Goal: Task Accomplishment & Management: Complete application form

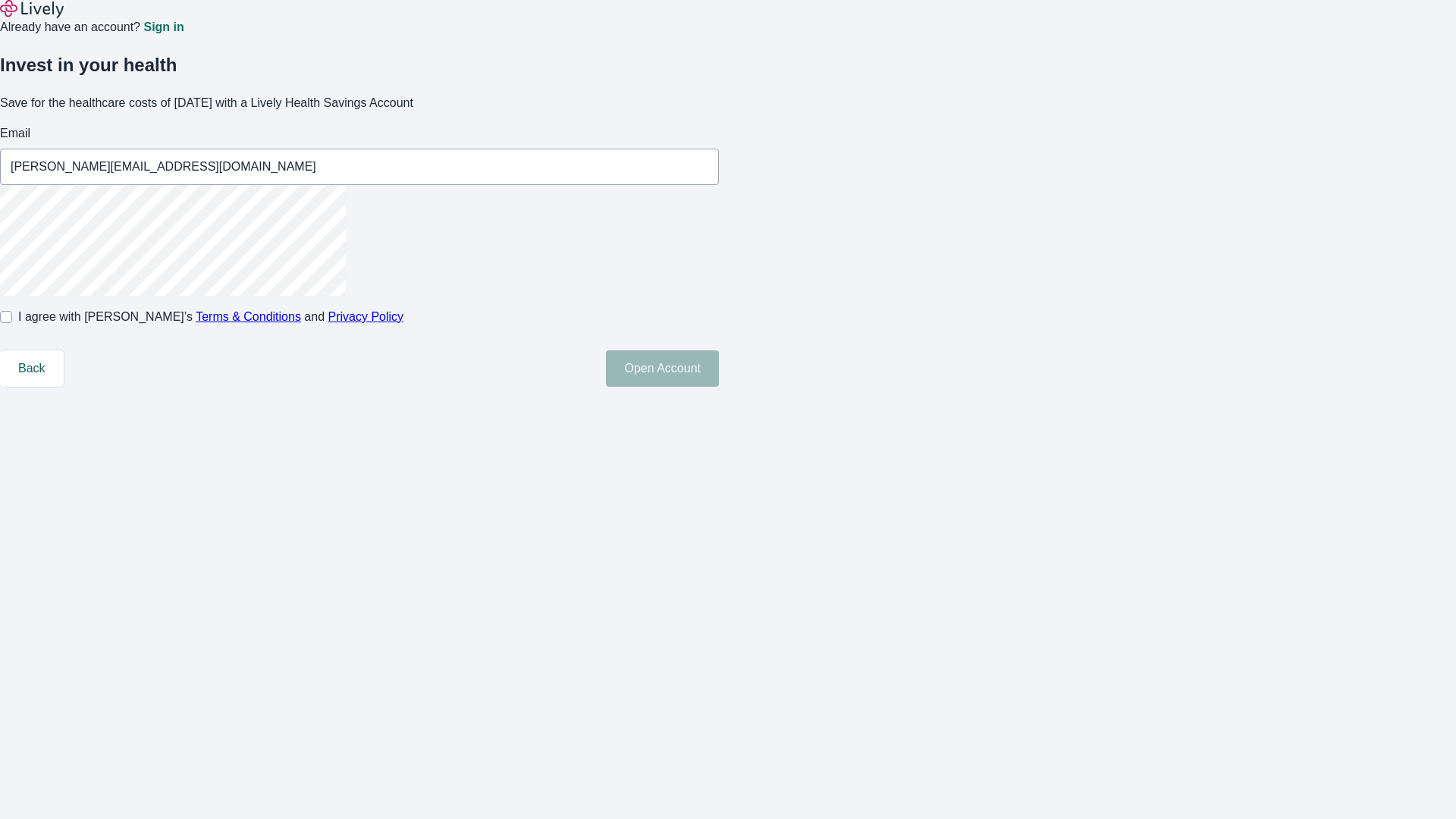
click at [12, 323] on input "I agree with Lively’s Terms & Conditions and Privacy Policy" at bounding box center [6, 317] width 12 height 12
checkbox input "true"
click at [719, 387] on button "Open Account" at bounding box center [662, 369] width 113 height 37
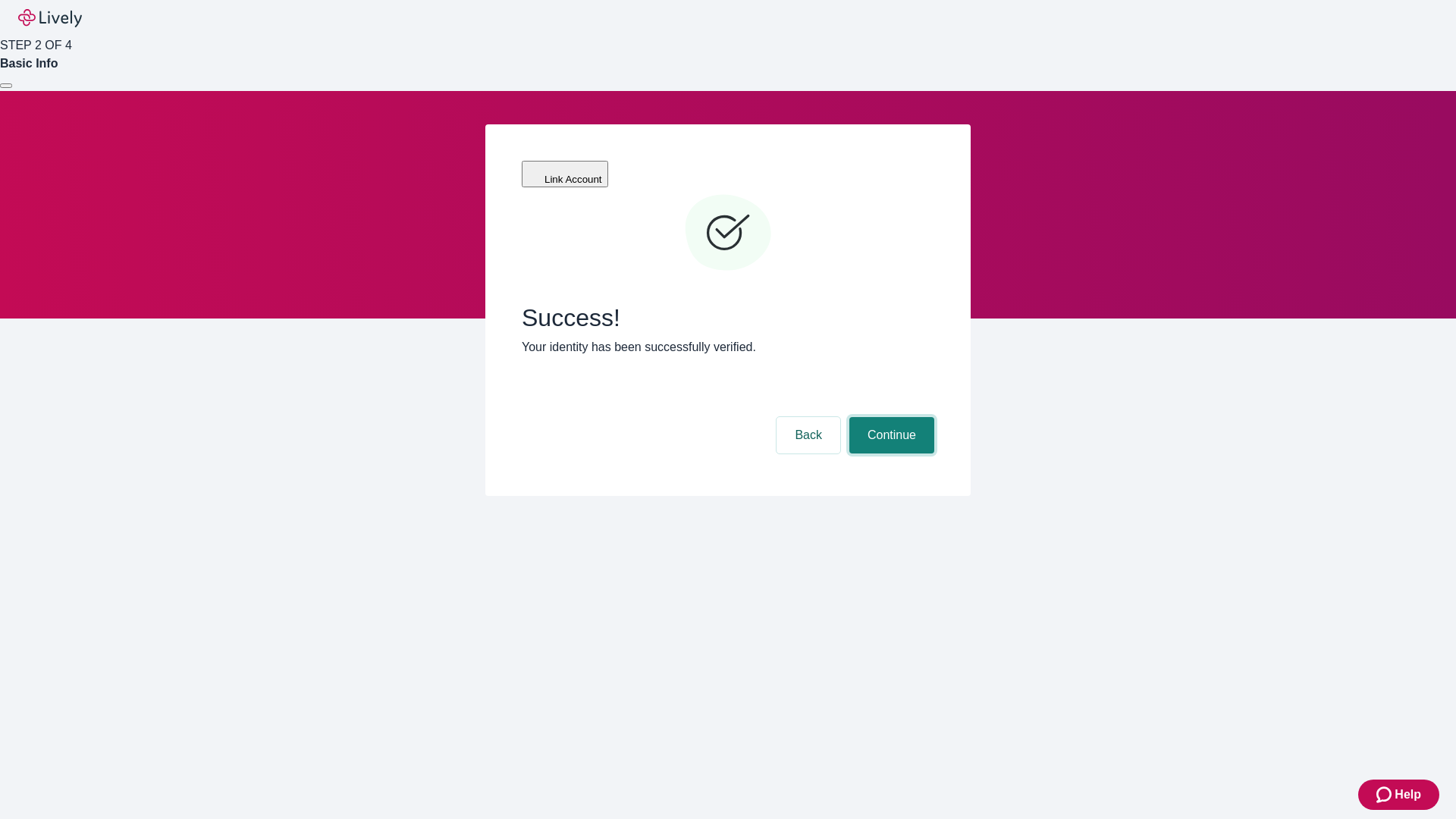
click at [889, 417] on button "Continue" at bounding box center [891, 435] width 85 height 37
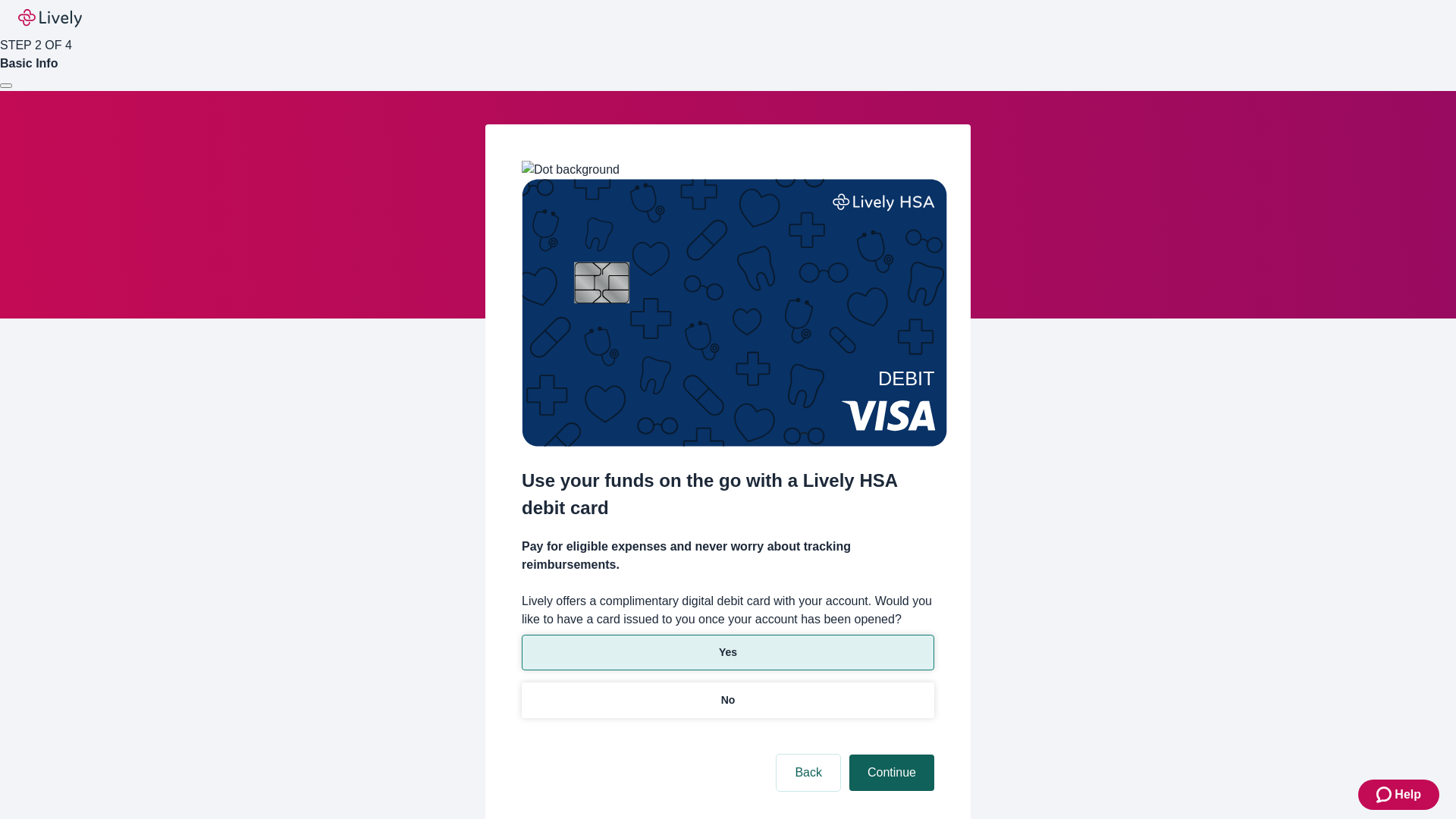
click at [727, 645] on p "Yes" at bounding box center [728, 652] width 18 height 16
click at [889, 755] on button "Continue" at bounding box center [891, 773] width 85 height 37
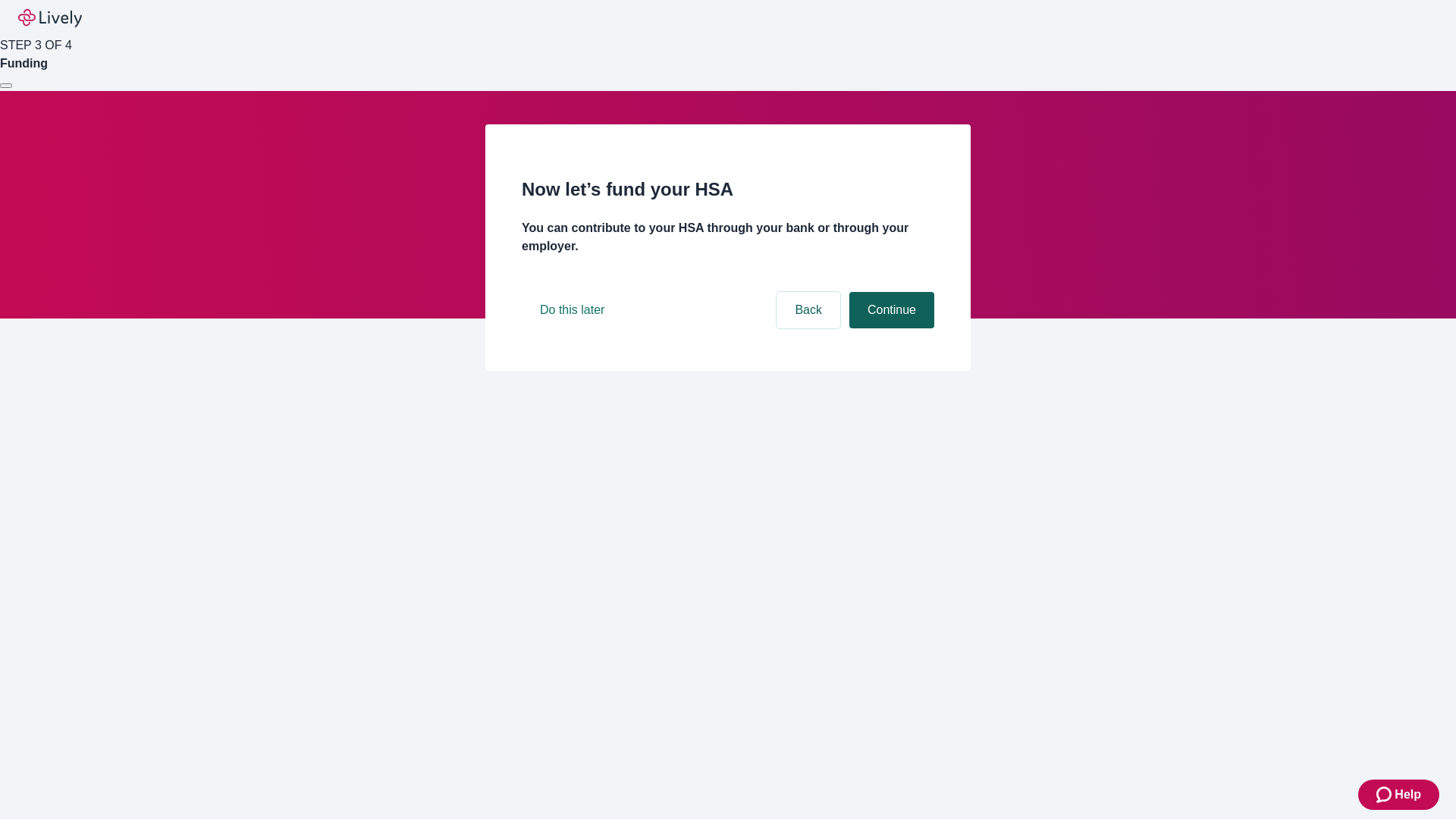
click at [889, 329] on button "Continue" at bounding box center [891, 310] width 85 height 37
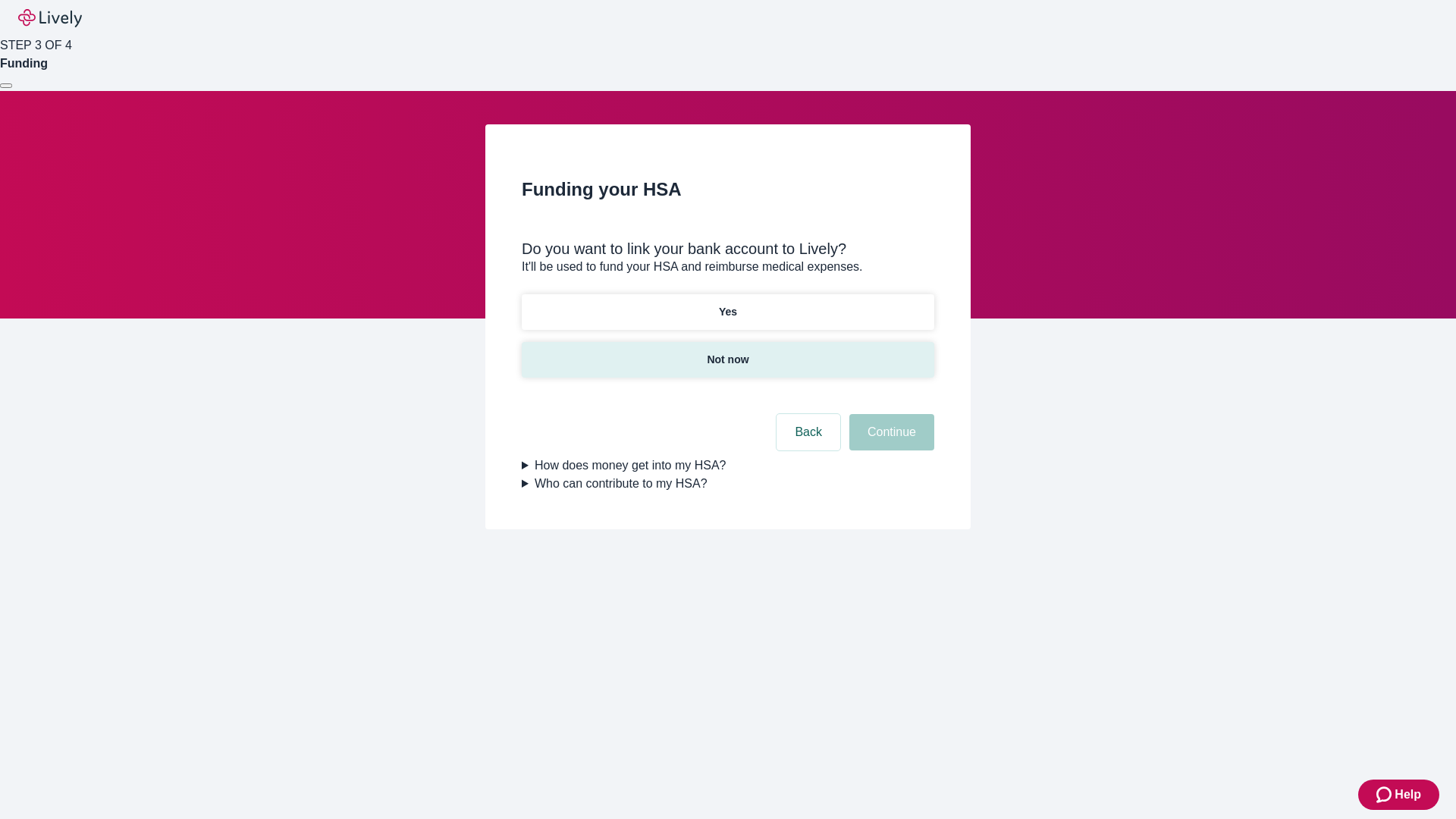
click at [727, 352] on p "Not now" at bounding box center [727, 360] width 42 height 16
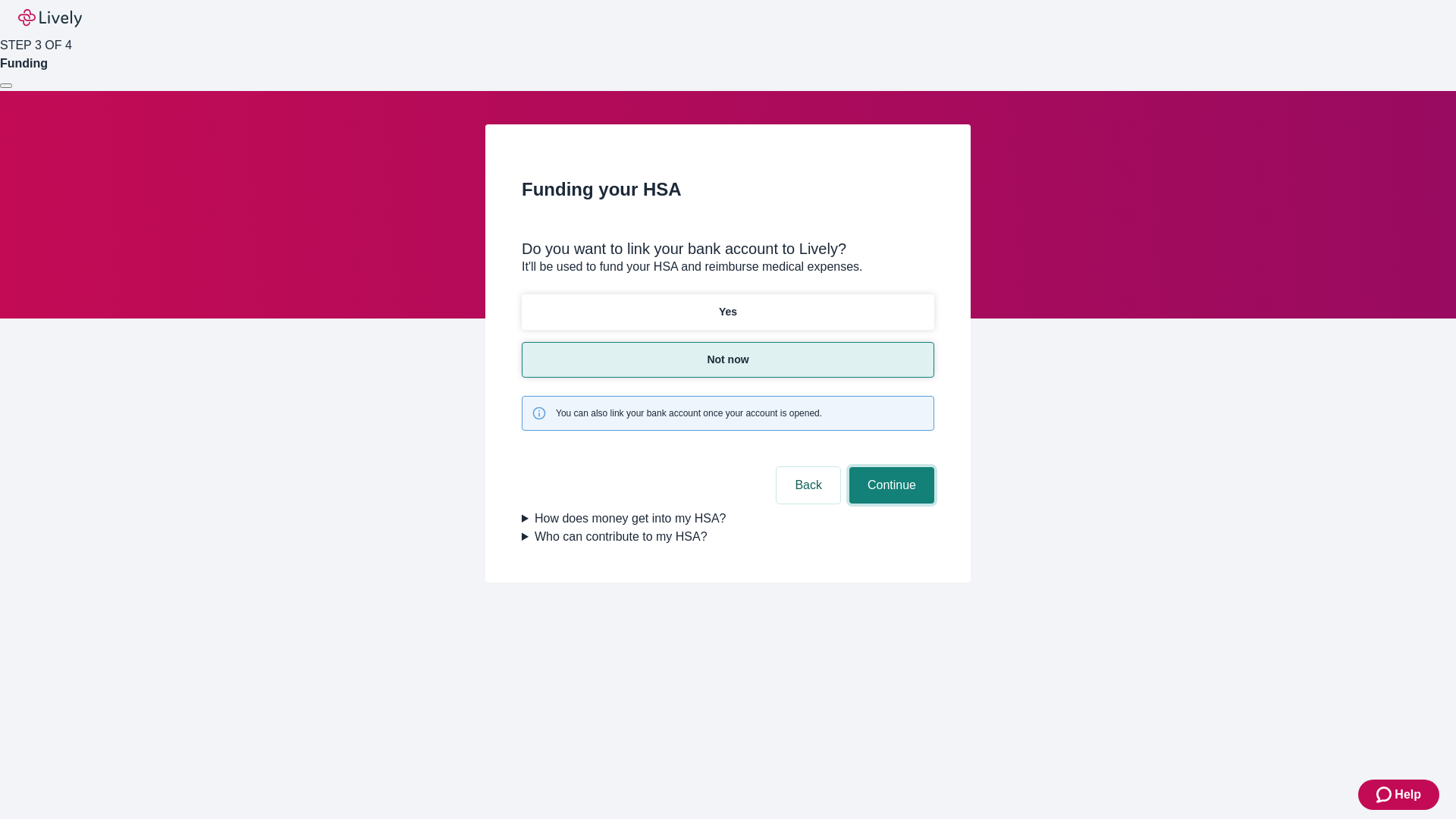
click at [889, 467] on button "Continue" at bounding box center [891, 485] width 85 height 37
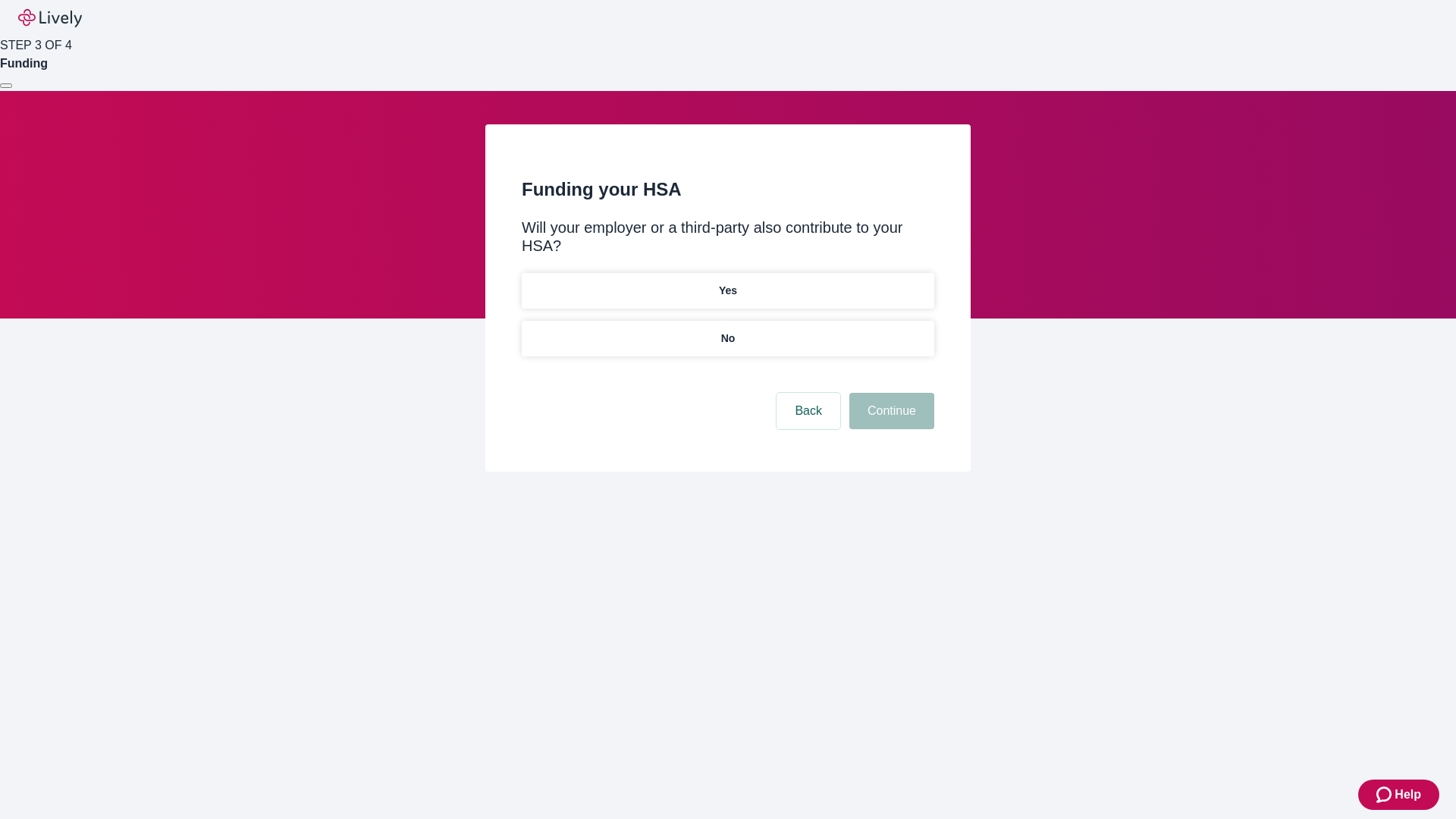
click at [727, 331] on p "No" at bounding box center [728, 338] width 15 height 16
click at [889, 393] on button "Continue" at bounding box center [891, 411] width 85 height 37
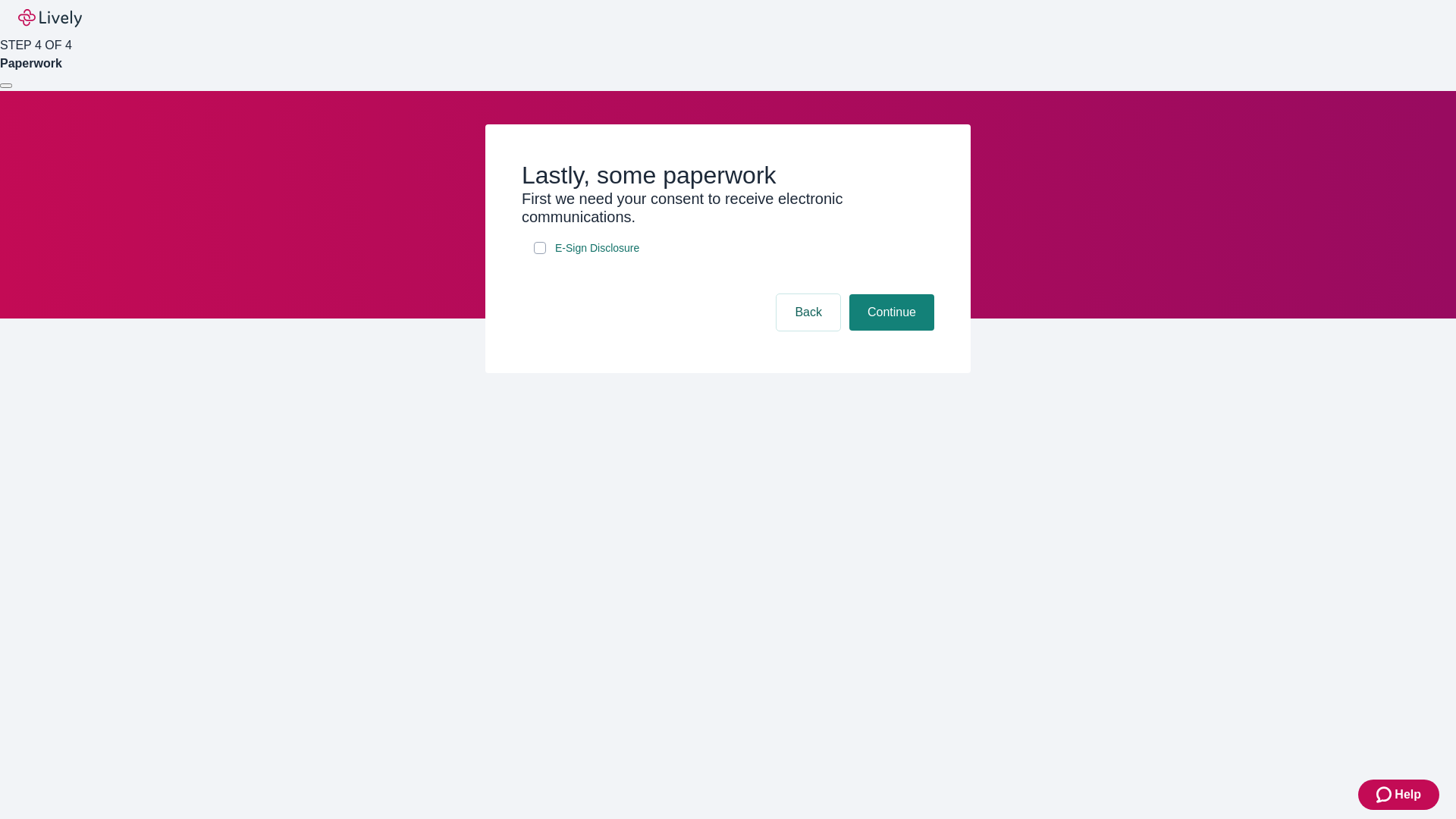
click at [540, 254] on input "E-Sign Disclosure" at bounding box center [540, 248] width 12 height 12
checkbox input "true"
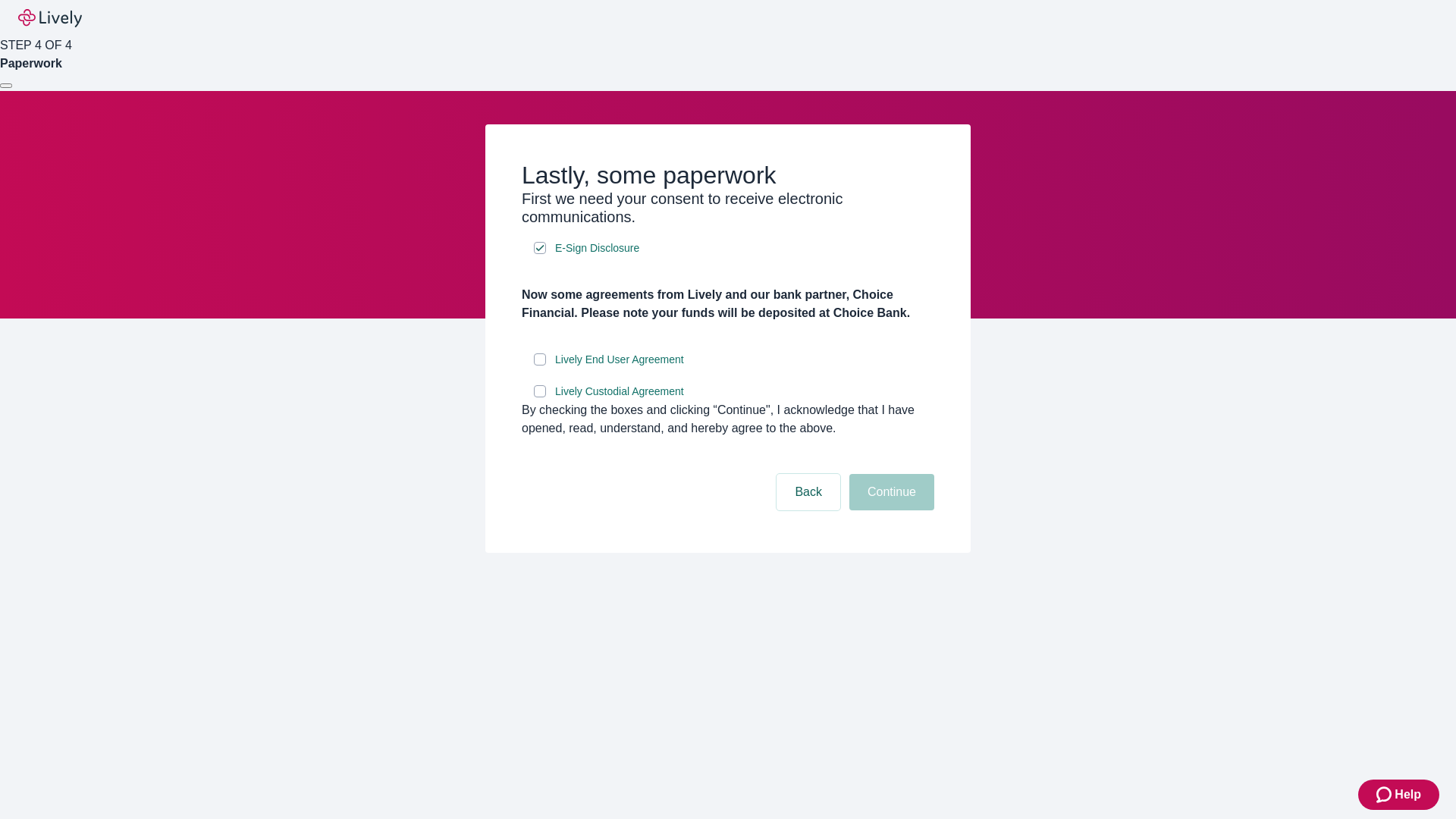
click at [540, 365] on input "Lively End User Agreement" at bounding box center [540, 360] width 12 height 12
checkbox input "true"
click at [540, 397] on input "Lively Custodial Agreement" at bounding box center [540, 391] width 12 height 12
checkbox input "true"
click at [889, 510] on button "Continue" at bounding box center [891, 492] width 85 height 37
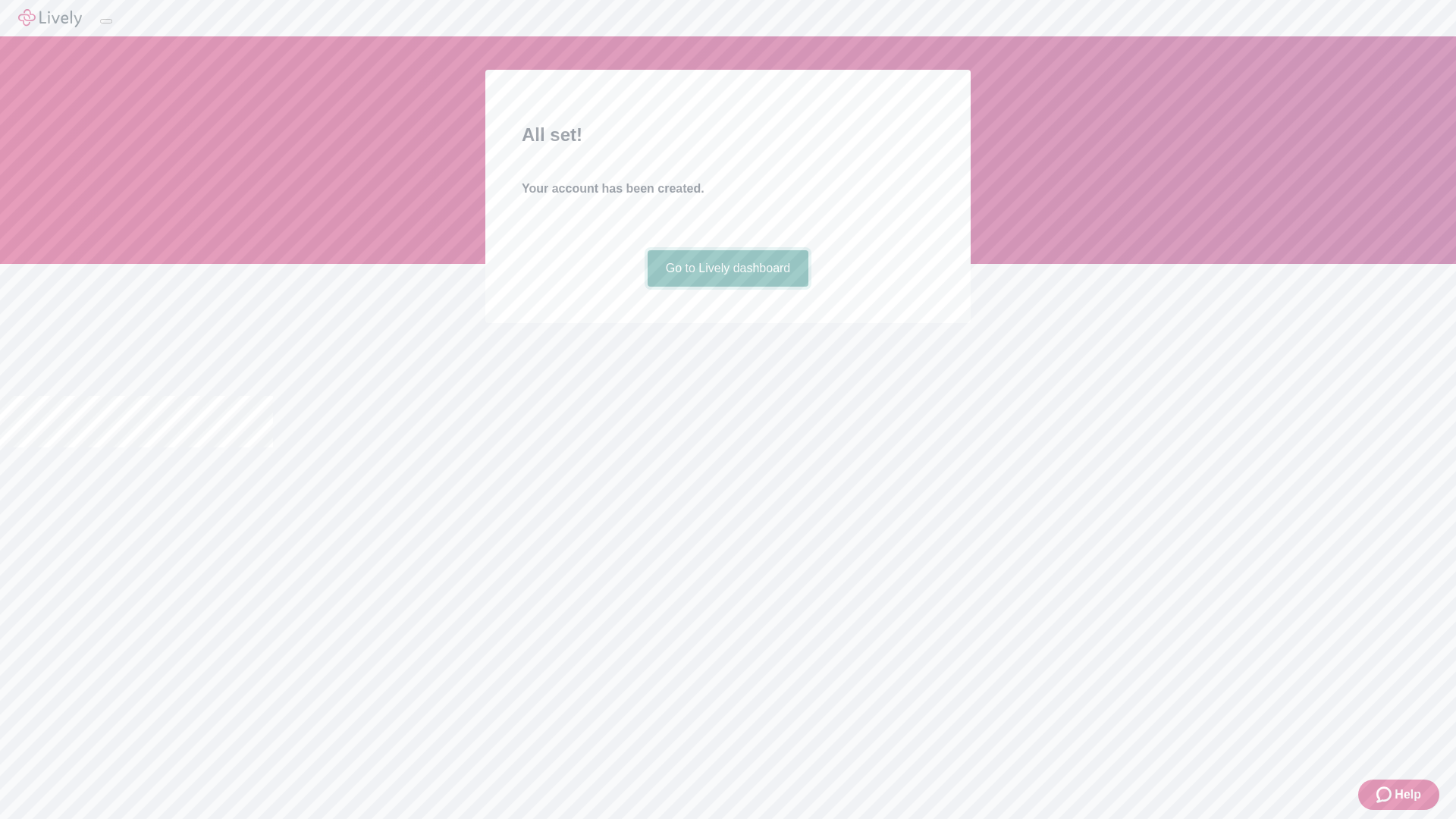
click at [727, 286] on link "Go to Lively dashboard" at bounding box center [728, 269] width 161 height 37
